Goal: Information Seeking & Learning: Check status

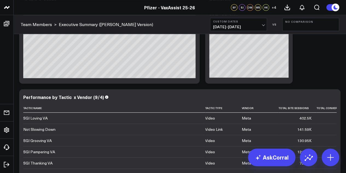
scroll to position [1166, 0]
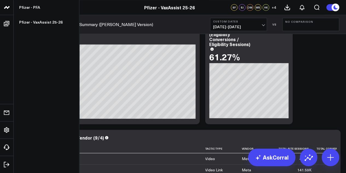
click at [8, 7] on icon at bounding box center [6, 7] width 3 height 2
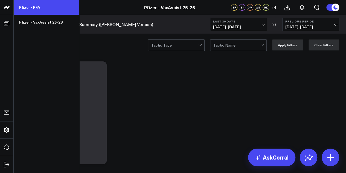
click at [28, 9] on link "Pfizer - PFA" at bounding box center [46, 7] width 65 height 15
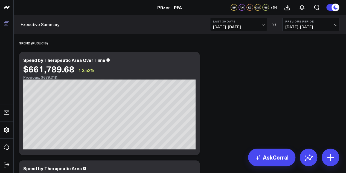
click at [7, 25] on icon at bounding box center [6, 23] width 5 height 5
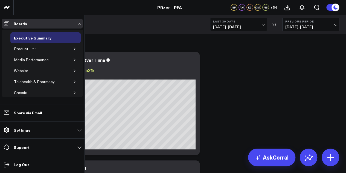
click at [72, 46] on button "button" at bounding box center [74, 48] width 5 height 5
click at [70, 58] on icon "button" at bounding box center [71, 59] width 3 height 3
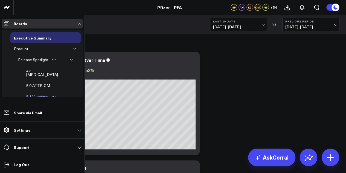
click at [44, 93] on div "5.1 Vaccines" at bounding box center [37, 96] width 25 height 7
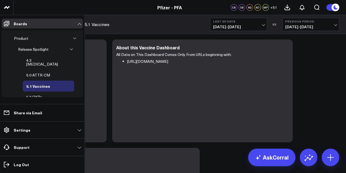
scroll to position [10, 0]
click at [70, 49] on icon "button" at bounding box center [71, 49] width 3 height 1
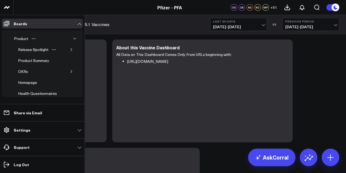
click at [73, 39] on icon "button" at bounding box center [74, 38] width 3 height 3
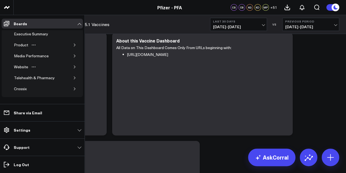
scroll to position [0, 0]
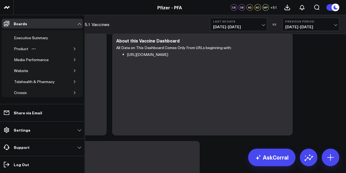
click at [73, 50] on button "button" at bounding box center [74, 48] width 5 height 5
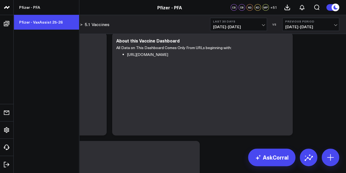
click at [44, 25] on link "Pfizer - VaxAssist 25-26" at bounding box center [46, 22] width 65 height 15
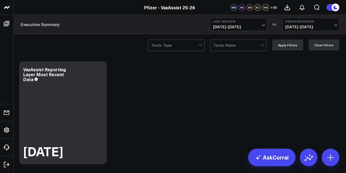
click at [260, 26] on span "[DATE] - [DATE]" at bounding box center [238, 27] width 51 height 4
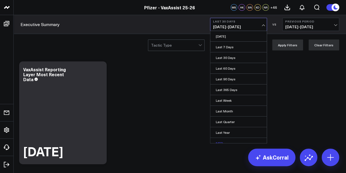
scroll to position [36, 0]
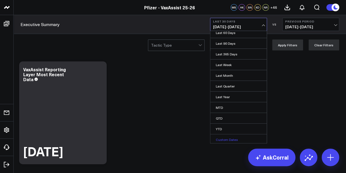
click at [229, 137] on link "Custom Dates" at bounding box center [238, 139] width 56 height 10
select select "9"
select select "2025"
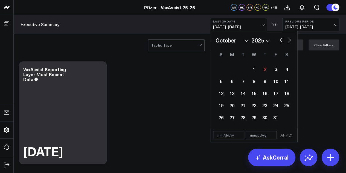
click at [281, 41] on button "button" at bounding box center [280, 39] width 5 height 7
select select "8"
select select "2025"
click at [243, 72] on div "2" at bounding box center [242, 68] width 11 height 11
type input "[DATE]"
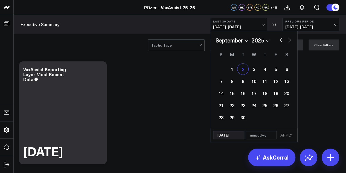
select select "8"
select select "2025"
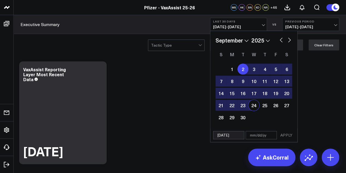
click at [253, 110] on div "24" at bounding box center [253, 105] width 11 height 11
type input "09/24/25"
select select "8"
select select "2025"
click at [287, 133] on button "APPLY" at bounding box center [286, 135] width 16 height 8
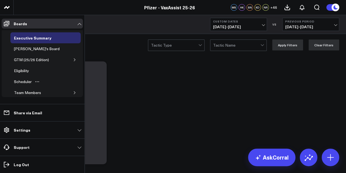
scroll to position [19, 0]
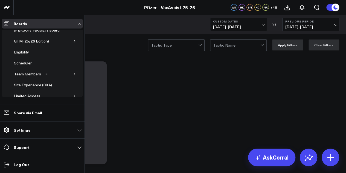
click at [73, 74] on icon "button" at bounding box center [74, 73] width 3 height 3
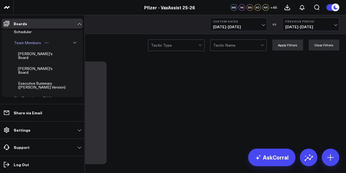
scroll to position [56, 0]
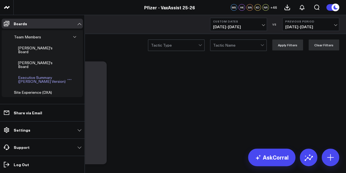
click at [43, 74] on div "Executive Summary ([PERSON_NAME] Version)" at bounding box center [42, 79] width 50 height 10
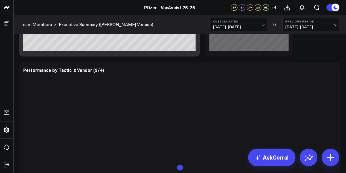
scroll to position [1244, 0]
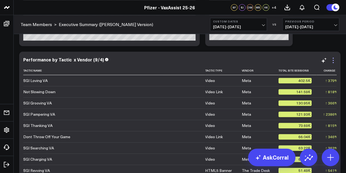
click at [332, 63] on icon at bounding box center [333, 60] width 7 height 7
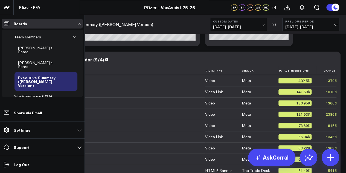
scroll to position [0, 0]
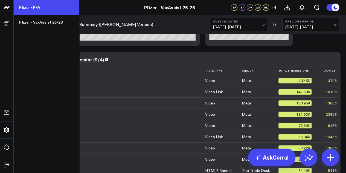
click at [31, 7] on link "Pfizer - PFA" at bounding box center [46, 7] width 65 height 15
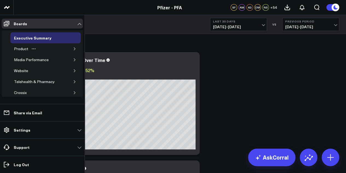
click at [42, 49] on div "Product" at bounding box center [45, 48] width 70 height 11
click at [72, 47] on button "button" at bounding box center [74, 48] width 5 height 5
click at [70, 59] on icon "button" at bounding box center [71, 59] width 3 height 3
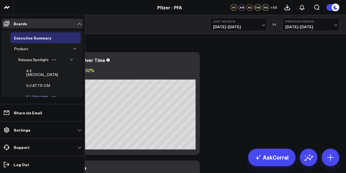
click at [42, 93] on div "5.1 Vaccines" at bounding box center [37, 96] width 25 height 7
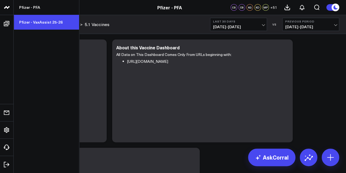
click at [37, 20] on link "Pfizer - VaxAssist 25-26" at bounding box center [46, 22] width 65 height 15
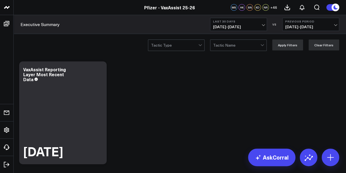
click at [250, 25] on span "[DATE] - [DATE]" at bounding box center [238, 27] width 51 height 4
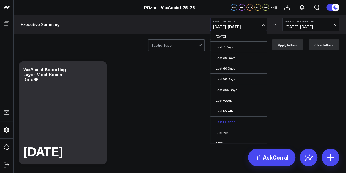
scroll to position [36, 0]
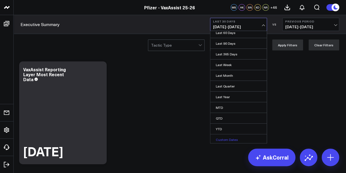
click at [224, 137] on link "Custom Dates" at bounding box center [238, 139] width 56 height 10
select select "9"
select select "2025"
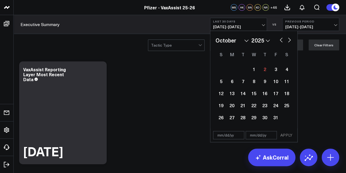
click at [280, 42] on button "button" at bounding box center [280, 39] width 5 height 7
select select "8"
select select "2025"
click at [264, 95] on div "18" at bounding box center [264, 93] width 11 height 11
type input "[DATE]"
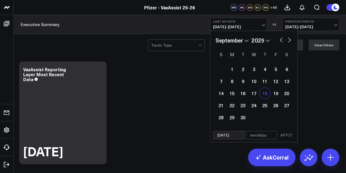
select select "8"
select select "2025"
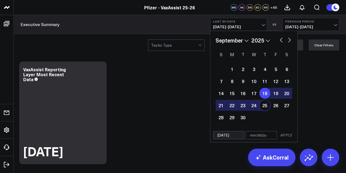
click at [266, 108] on div "25" at bounding box center [264, 105] width 11 height 11
type input "[DATE]"
select select "8"
select select "2025"
click at [270, 104] on div "26" at bounding box center [275, 105] width 11 height 11
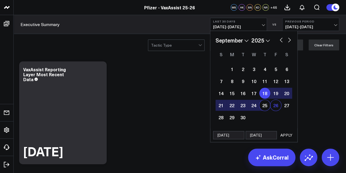
type input "[DATE]"
select select "8"
select select "2025"
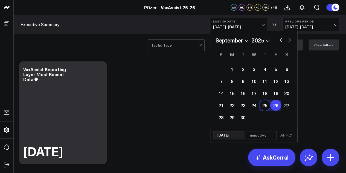
click at [267, 106] on div "25" at bounding box center [264, 105] width 11 height 11
type input "[DATE]"
select select "8"
select select "2025"
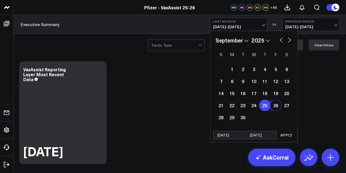
click at [265, 108] on div "25" at bounding box center [264, 105] width 11 height 11
select select "8"
select select "2025"
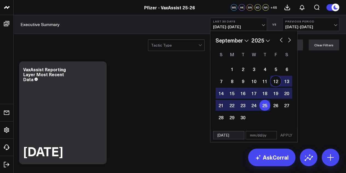
click at [288, 38] on button "button" at bounding box center [289, 39] width 5 height 7
select select "9"
select select "2025"
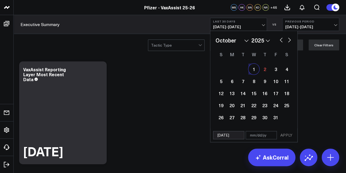
click at [253, 70] on div "1" at bounding box center [253, 68] width 11 height 11
type input "[DATE]"
select select "9"
select select "2025"
click at [287, 133] on button "APPLY" at bounding box center [286, 135] width 16 height 8
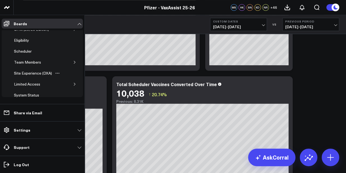
scroll to position [30, 0]
click at [73, 62] on icon "button" at bounding box center [74, 62] width 3 height 3
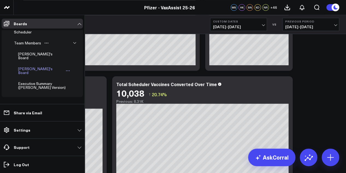
scroll to position [50, 0]
click at [39, 80] on div "Executive Summary ([PERSON_NAME] Version)" at bounding box center [42, 85] width 50 height 10
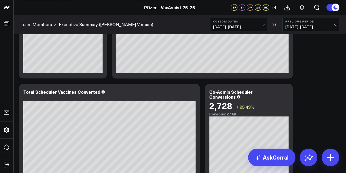
scroll to position [315, 0]
